Goal: Navigation & Orientation: Find specific page/section

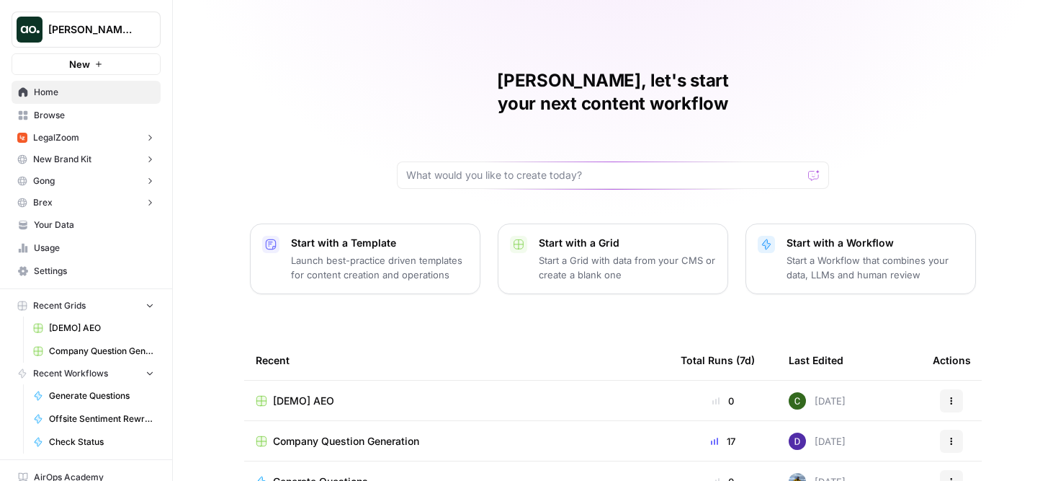
click at [84, 32] on span "[PERSON_NAME] Test" at bounding box center [91, 29] width 87 height 14
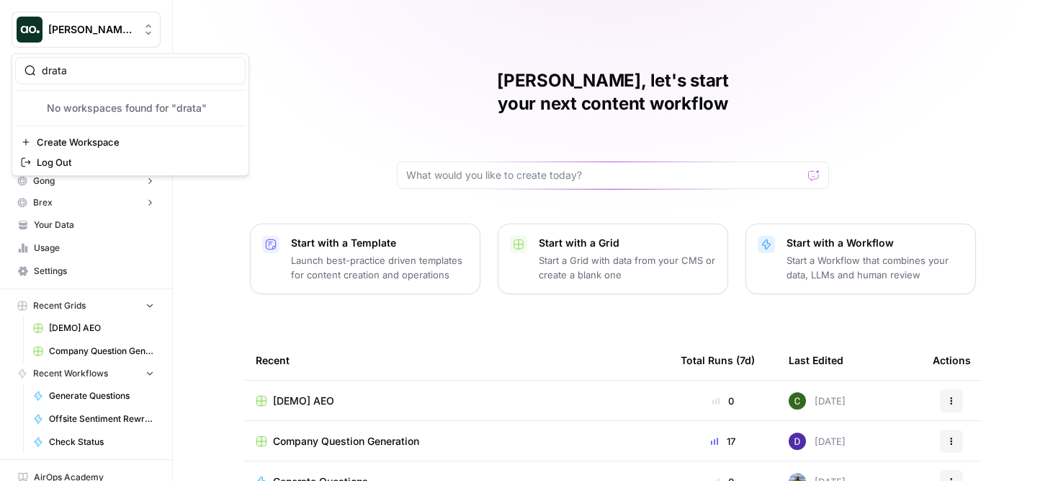
type input "drata"
click at [241, 20] on div "Caroline, let's start your next content workflow Start with a Template Launch b…" at bounding box center [613, 343] width 880 height 686
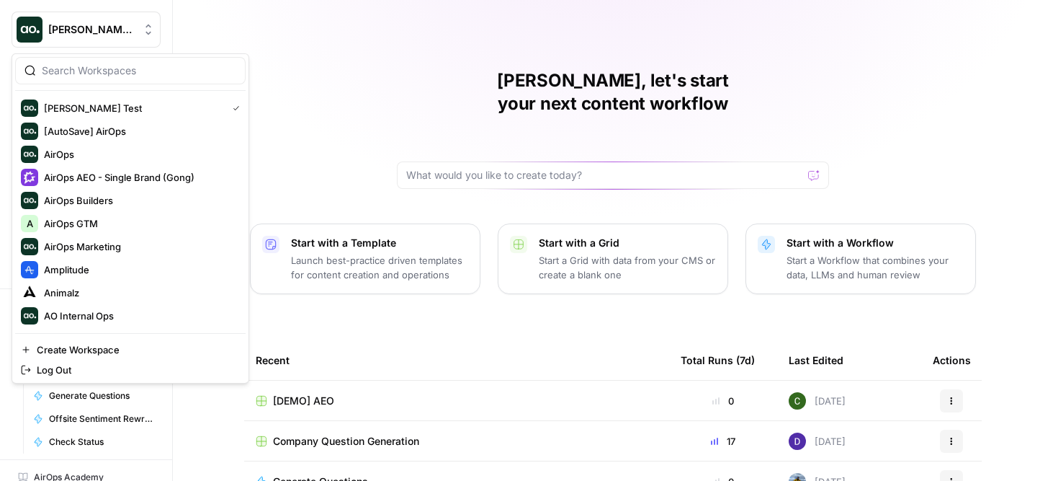
click at [89, 45] on button "[PERSON_NAME] Test" at bounding box center [86, 30] width 149 height 36
click at [83, 27] on span "[PERSON_NAME] Test" at bounding box center [91, 29] width 87 height 14
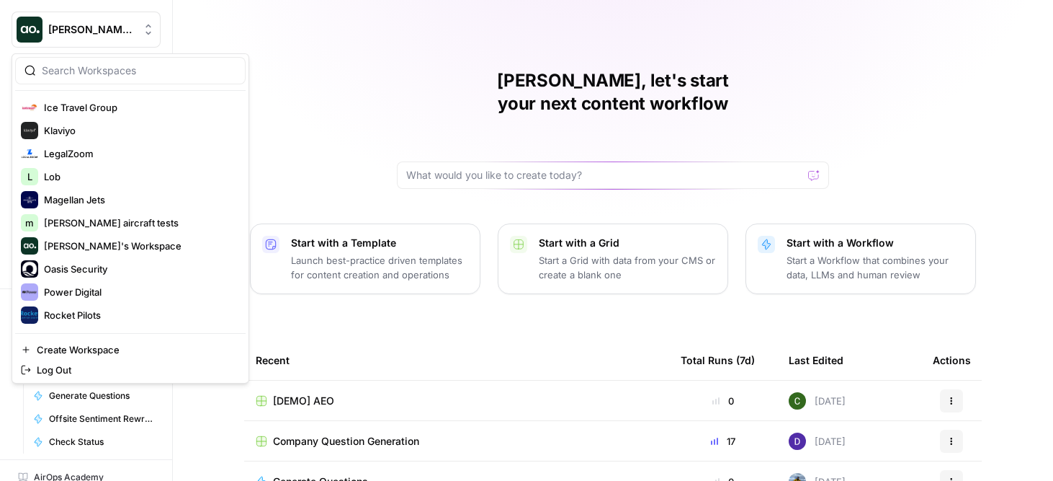
scroll to position [515, 0]
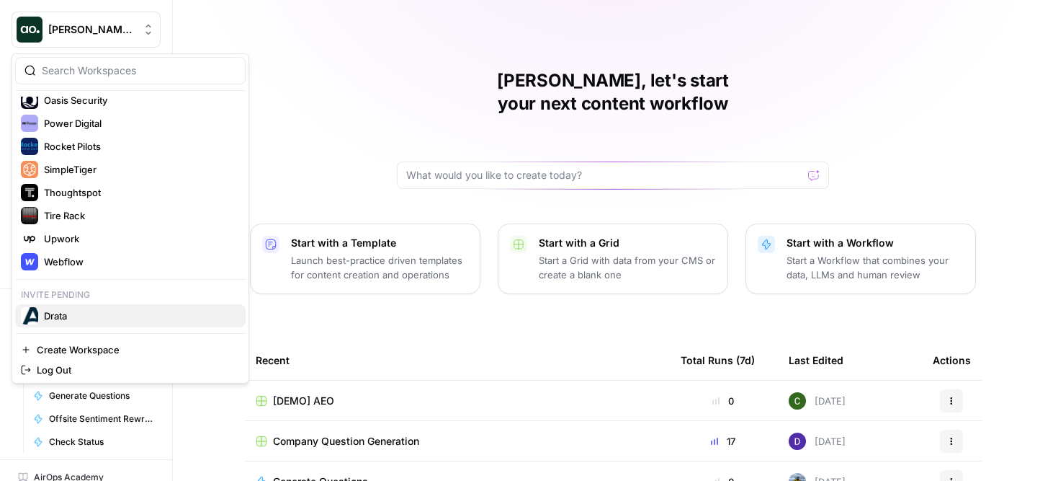
click at [85, 313] on span "Drata" at bounding box center [139, 315] width 190 height 14
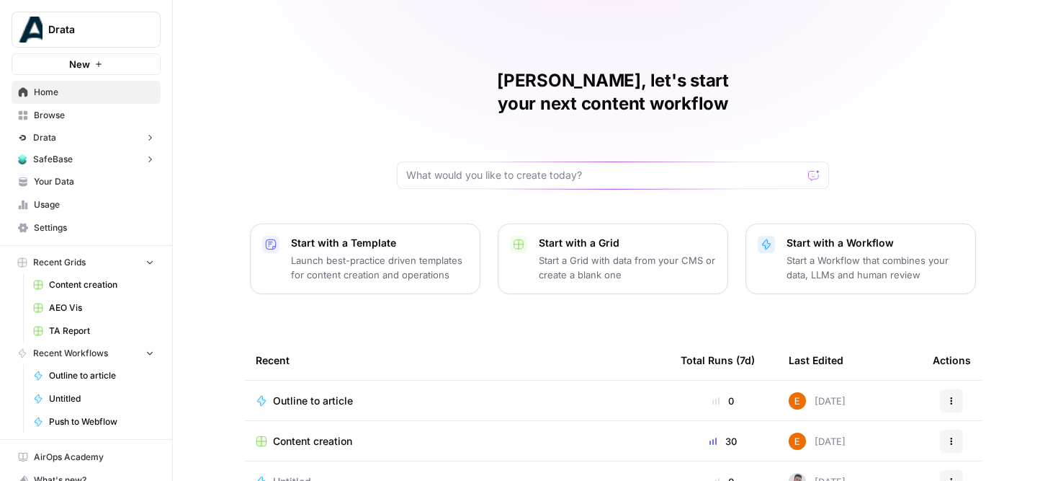
click at [73, 189] on link "Your Data" at bounding box center [86, 181] width 149 height 23
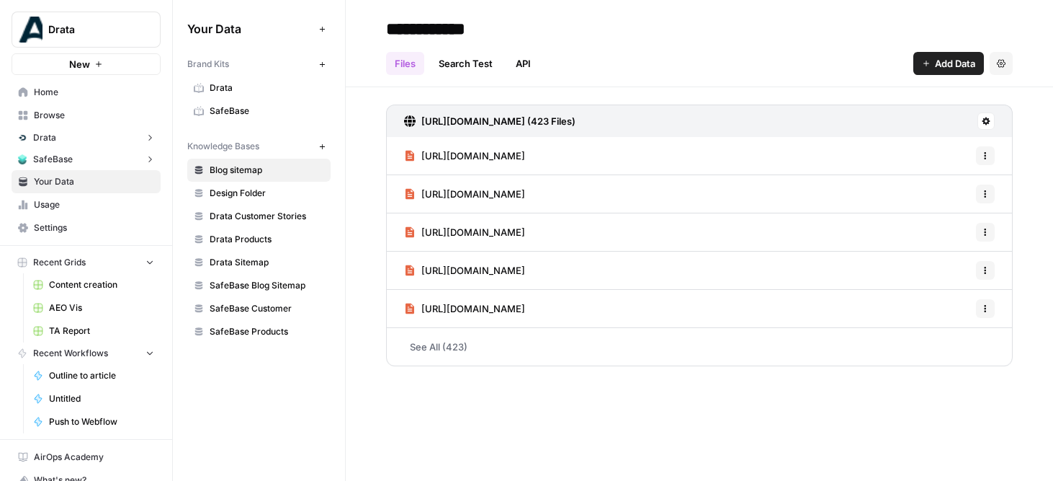
click at [206, 86] on link "Drata" at bounding box center [258, 87] width 143 height 23
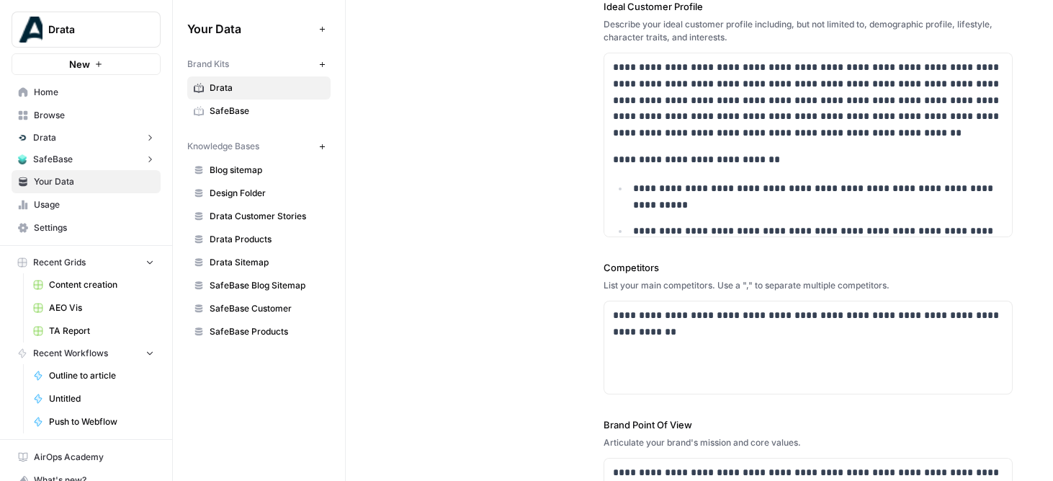
scroll to position [427, 0]
click at [112, 29] on span "Drata" at bounding box center [91, 29] width 87 height 14
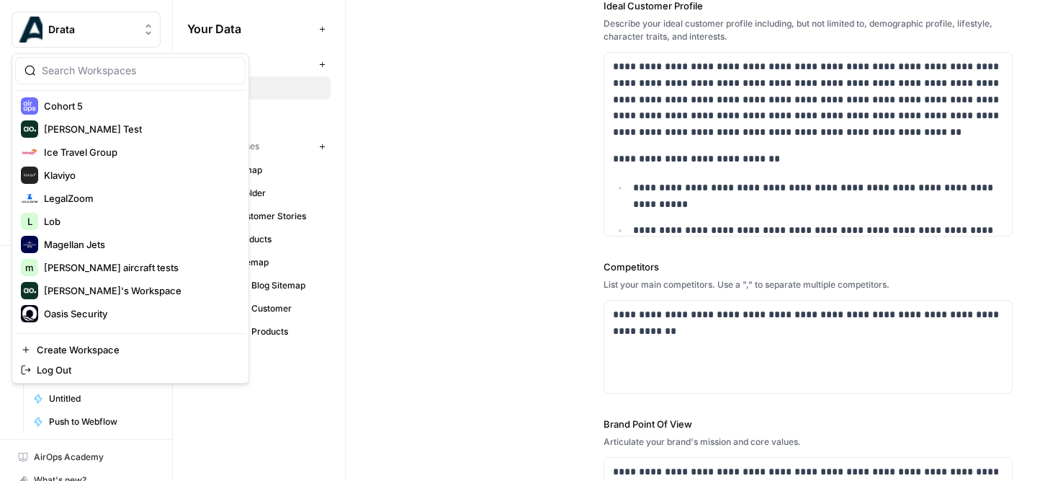
scroll to position [329, 0]
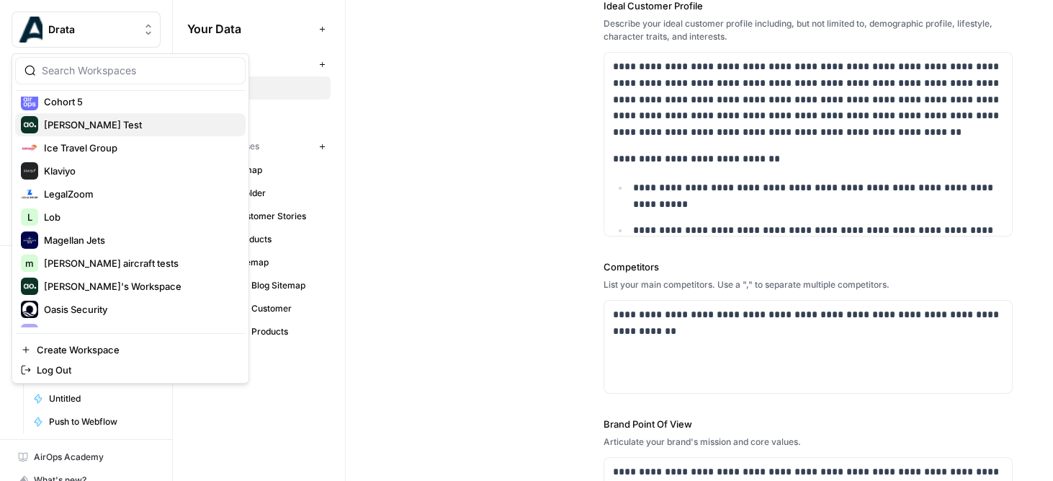
click at [98, 127] on span "[PERSON_NAME] Test" at bounding box center [139, 124] width 190 height 14
